Goal: Information Seeking & Learning: Learn about a topic

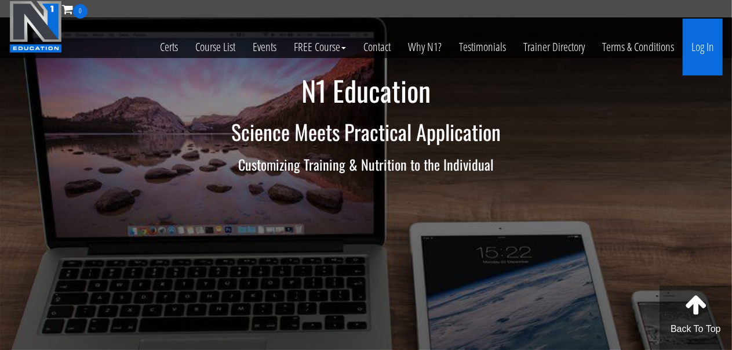
click at [697, 49] on link "Log In" at bounding box center [703, 47] width 40 height 57
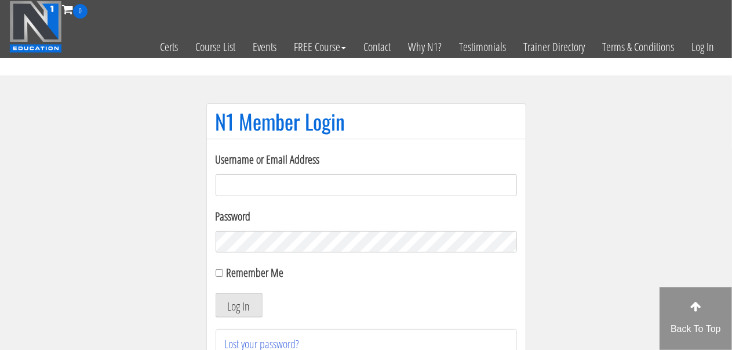
click at [403, 184] on input "Username or Email Address" at bounding box center [366, 185] width 301 height 22
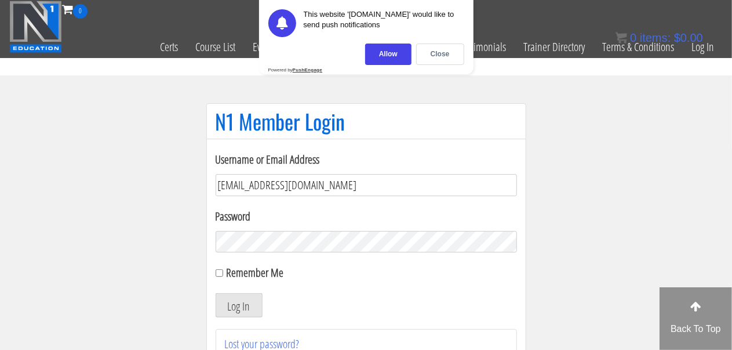
type input "joshuaphysique@gmail.com"
click at [242, 279] on label "Remember Me" at bounding box center [254, 272] width 57 height 16
click at [223, 277] on input "Remember Me" at bounding box center [220, 273] width 8 height 8
checkbox input "true"
click at [234, 314] on button "Log In" at bounding box center [239, 305] width 47 height 24
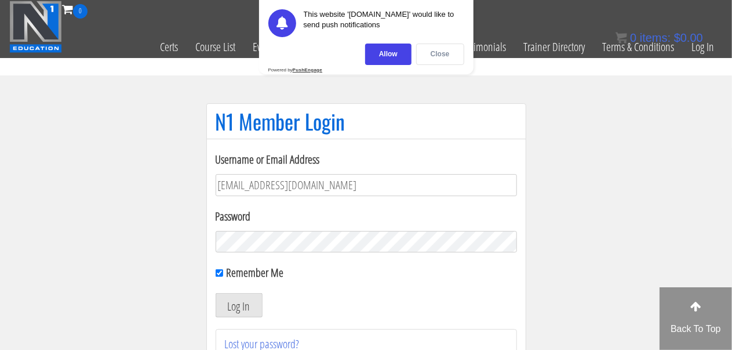
click at [447, 53] on div "Close" at bounding box center [440, 53] width 48 height 21
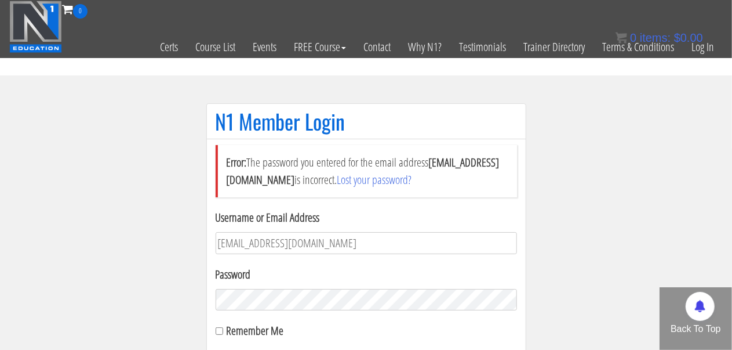
click at [272, 329] on label "Remember Me" at bounding box center [254, 330] width 57 height 16
click at [223, 329] on input "Remember Me" at bounding box center [220, 331] width 8 height 8
checkbox input "true"
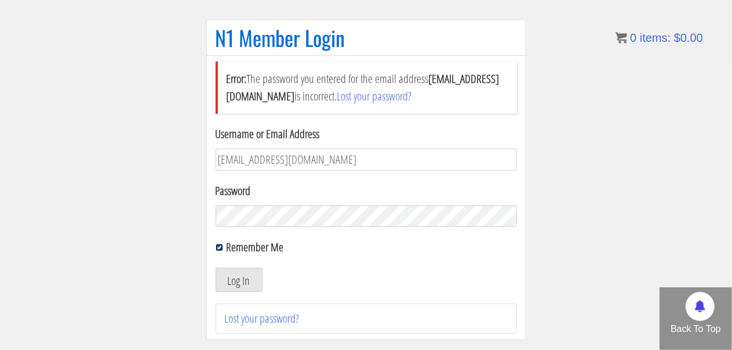
scroll to position [84, 0]
drag, startPoint x: 231, startPoint y: 264, endPoint x: 231, endPoint y: 282, distance: 18.0
click at [231, 282] on form "Username or Email Address joshuaphysique@gmail.com Password Remember Me Log In" at bounding box center [366, 208] width 301 height 166
click at [231, 282] on button "Log In" at bounding box center [239, 279] width 47 height 24
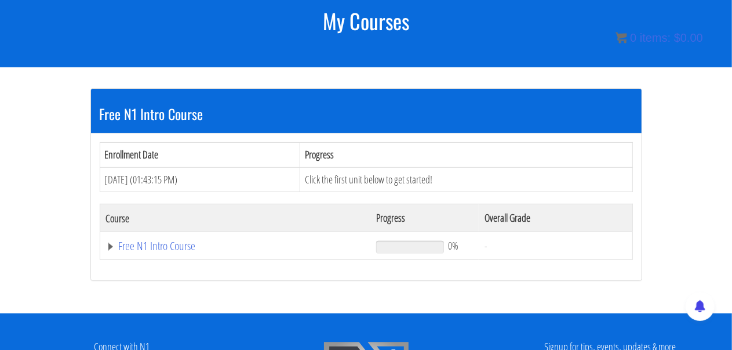
scroll to position [156, 0]
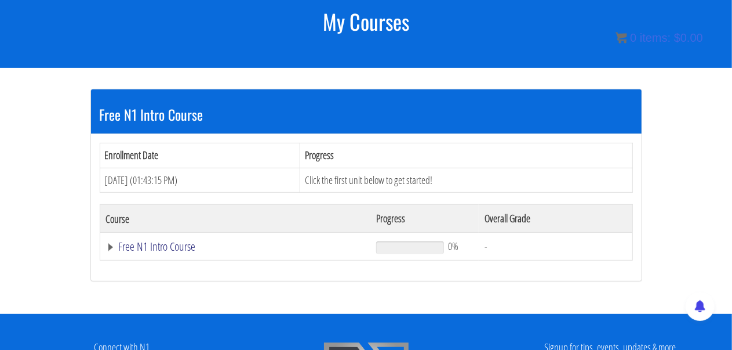
click at [176, 246] on link "Free N1 Intro Course" at bounding box center [235, 247] width 259 height 12
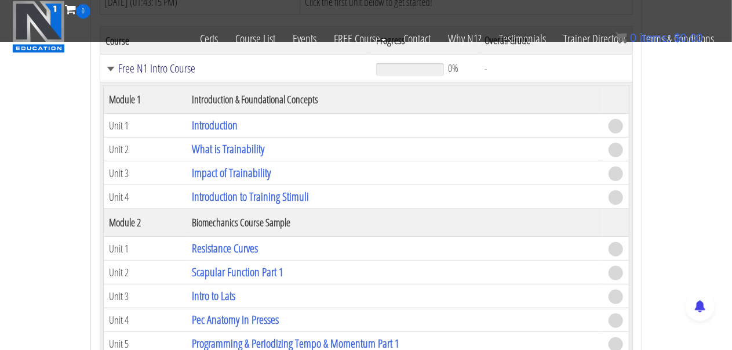
scroll to position [260, 0]
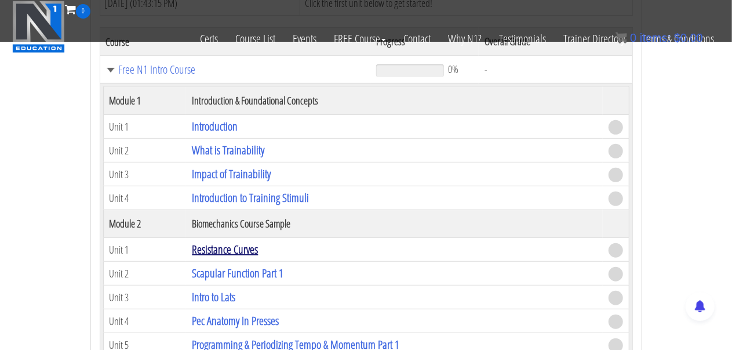
click at [230, 246] on link "Resistance Curves" at bounding box center [225, 249] width 66 height 16
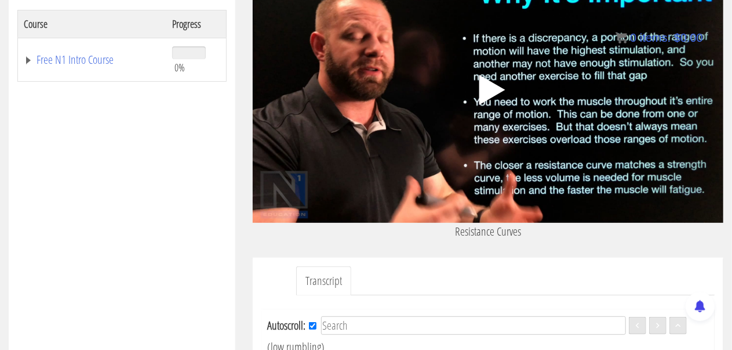
scroll to position [116, 0]
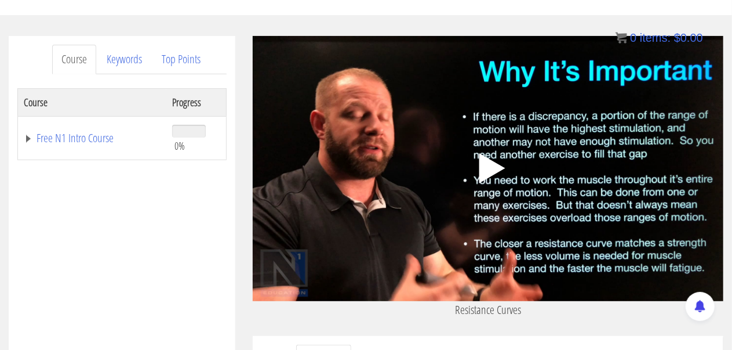
click at [493, 168] on polygon at bounding box center [492, 168] width 26 height 30
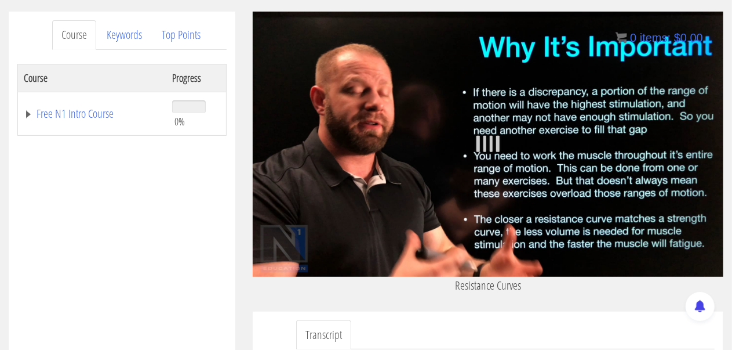
scroll to position [148, 0]
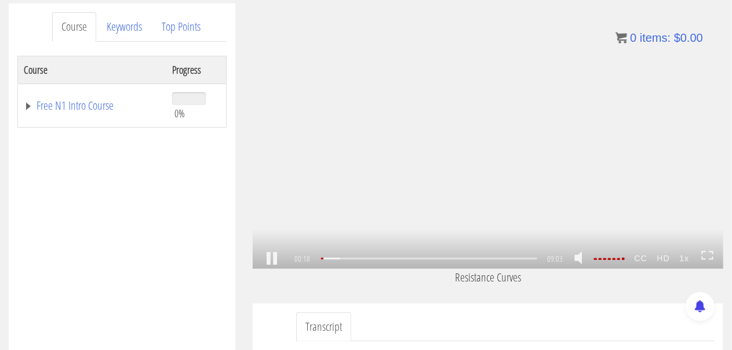
click at [625, 259] on em at bounding box center [623, 258] width 3 height 2
drag, startPoint x: 627, startPoint y: 259, endPoint x: 637, endPoint y: 257, distance: 9.3
click at [637, 257] on div "00:19 09:03 08:44 CC HD 1x" at bounding box center [488, 259] width 471 height 20
click at [646, 259] on strong "CC" at bounding box center [641, 258] width 23 height 19
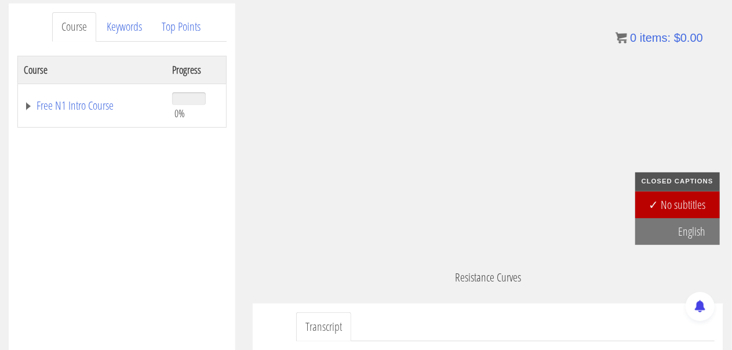
click at [646, 277] on p "Resistance Curves" at bounding box center [488, 276] width 471 height 17
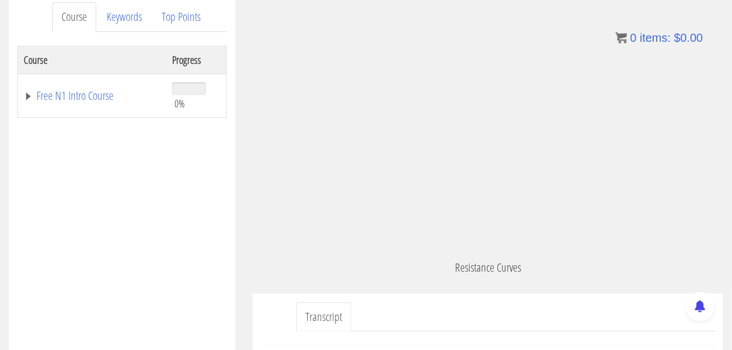
scroll to position [163, 0]
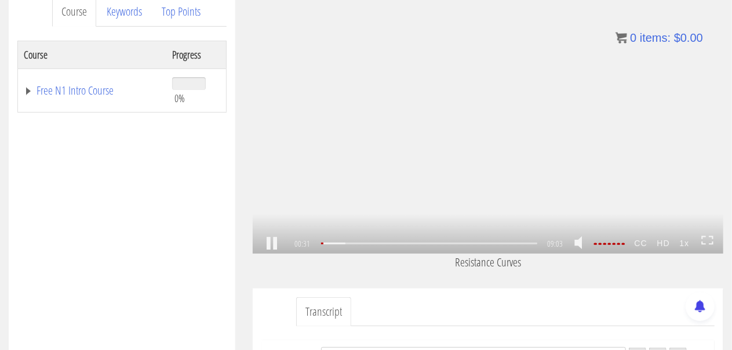
click at [710, 242] on icon at bounding box center [707, 240] width 13 height 10
click at [359, 228] on div ".a{fill:#000;opacity:0.65;}.b{fill:#fff;opacity:1.0;} .fp-color-play{opacity:0.…" at bounding box center [488, 120] width 471 height 265
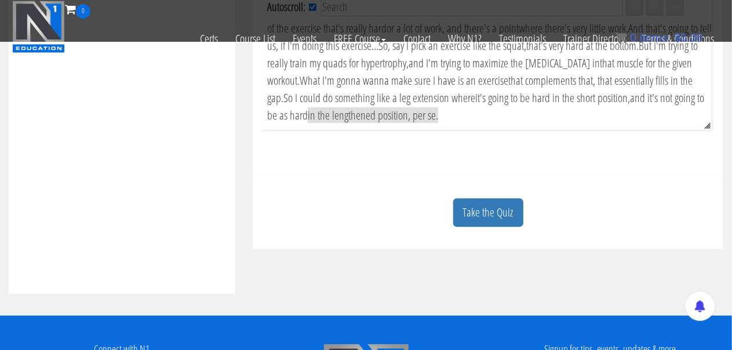
scroll to position [460, 0]
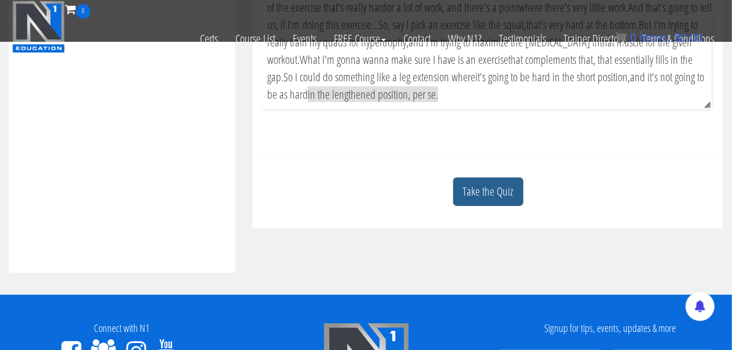
click at [490, 206] on link "Take the Quiz" at bounding box center [488, 191] width 70 height 28
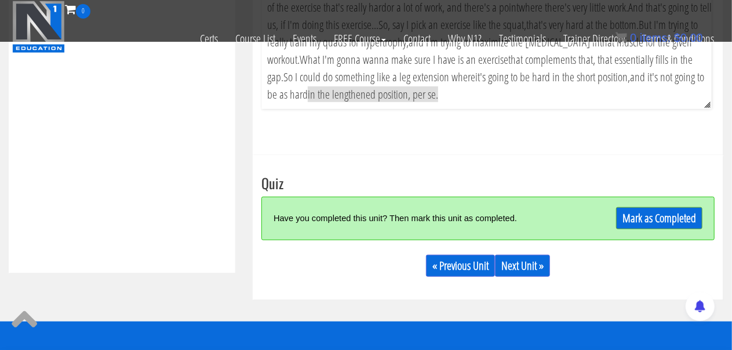
scroll to position [525, 0]
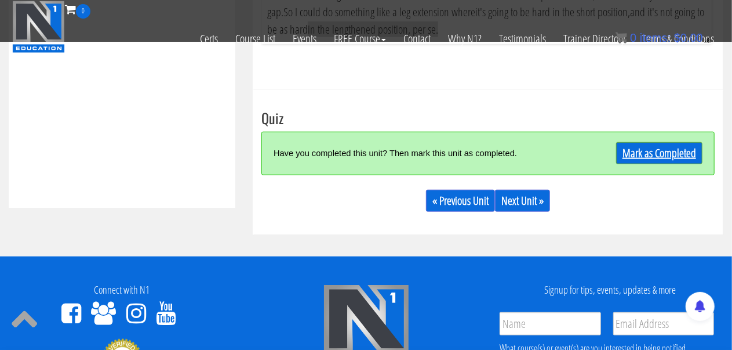
click at [646, 157] on link "Mark as Completed" at bounding box center [659, 153] width 86 height 22
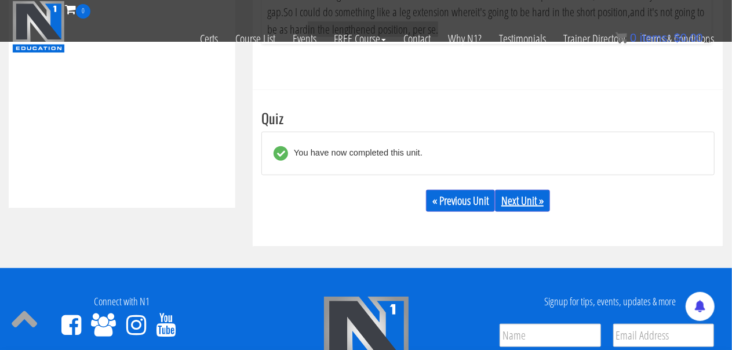
click at [532, 212] on link "Next Unit »" at bounding box center [522, 201] width 55 height 22
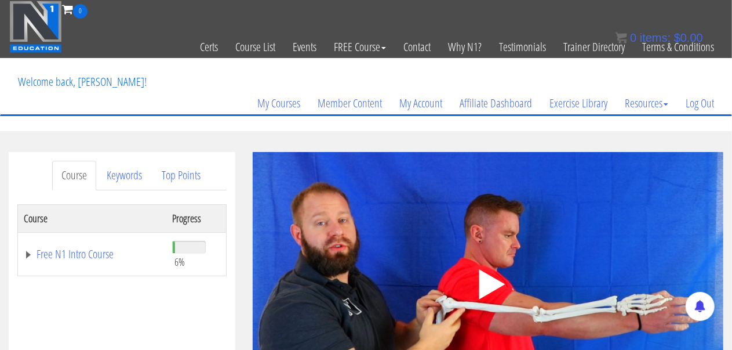
click at [487, 299] on icon ".fp-color-play{opacity:0.65;}.controlbutton{fill:#fff;}" at bounding box center [488, 284] width 73 height 73
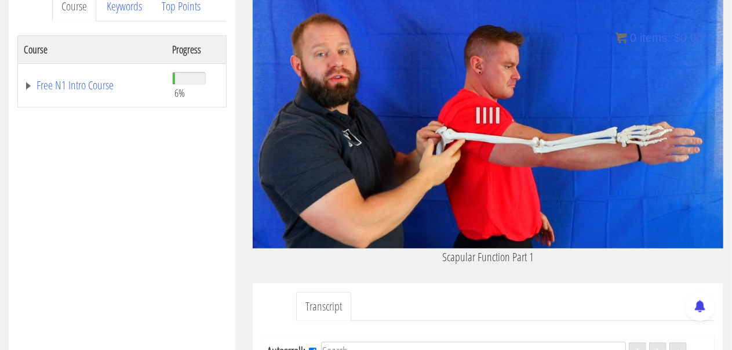
scroll to position [167, 0]
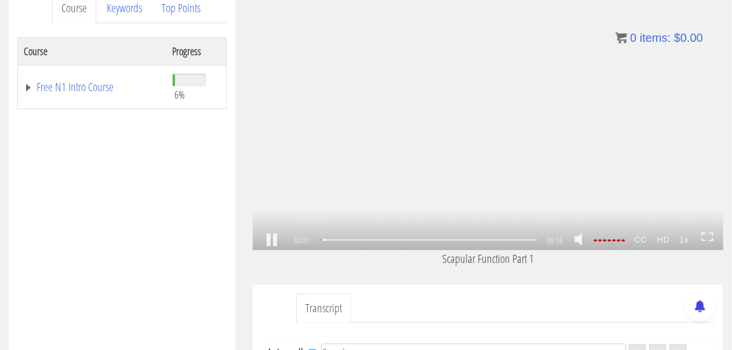
click at [713, 235] on icon at bounding box center [712, 234] width 4 height 2
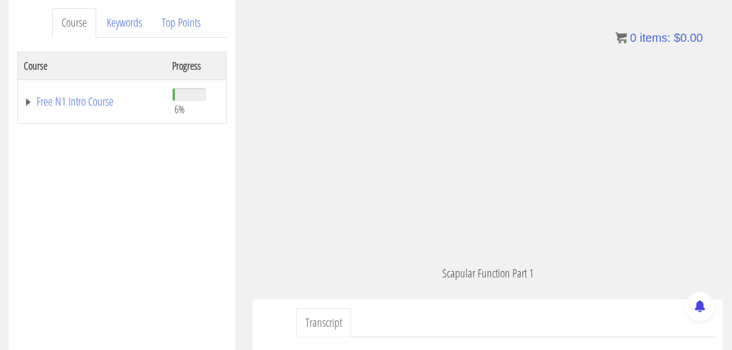
scroll to position [151, 0]
